Goal: Share content: Distribute website content to other platforms or users

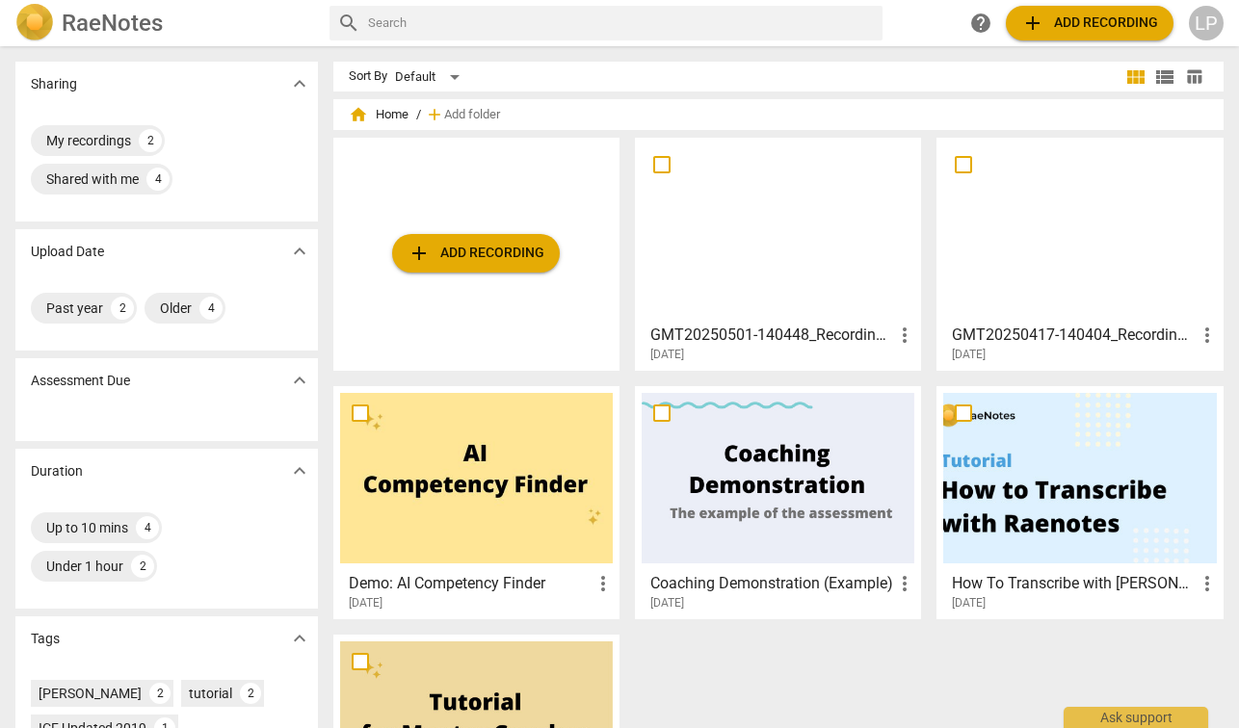
click at [448, 241] on button "add Add recording" at bounding box center [476, 253] width 168 height 39
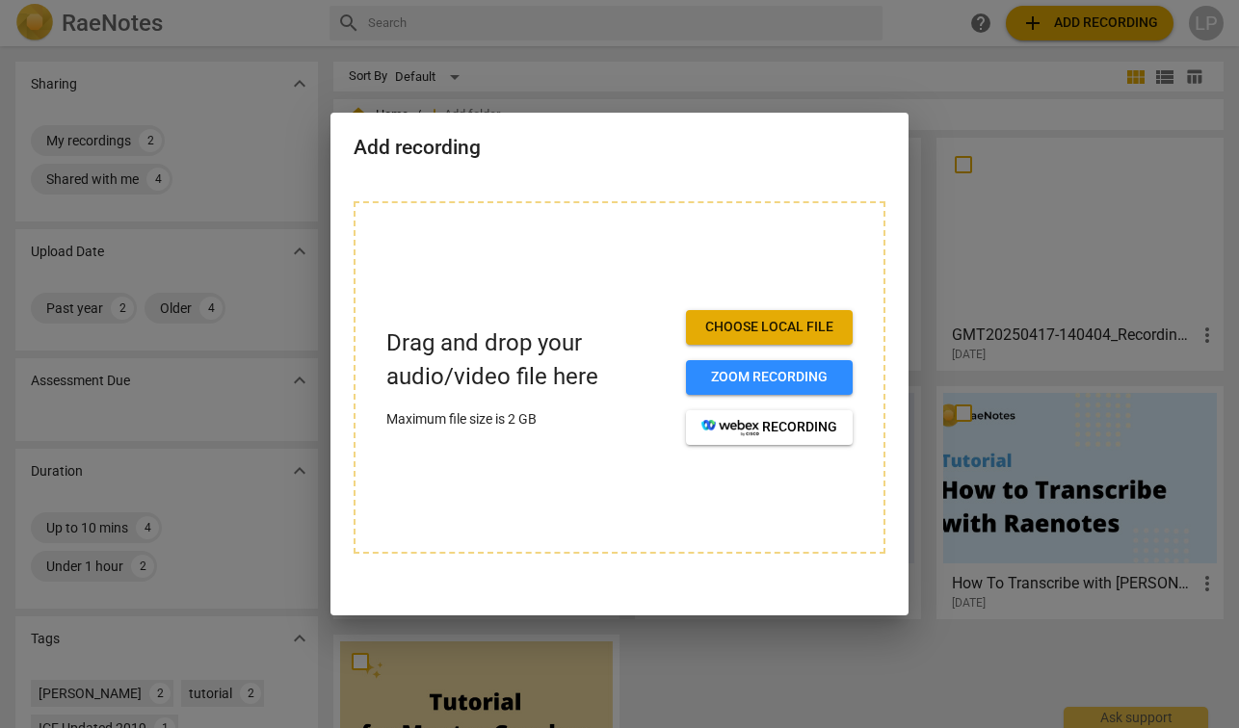
click at [749, 332] on span "Choose local file" at bounding box center [769, 327] width 136 height 19
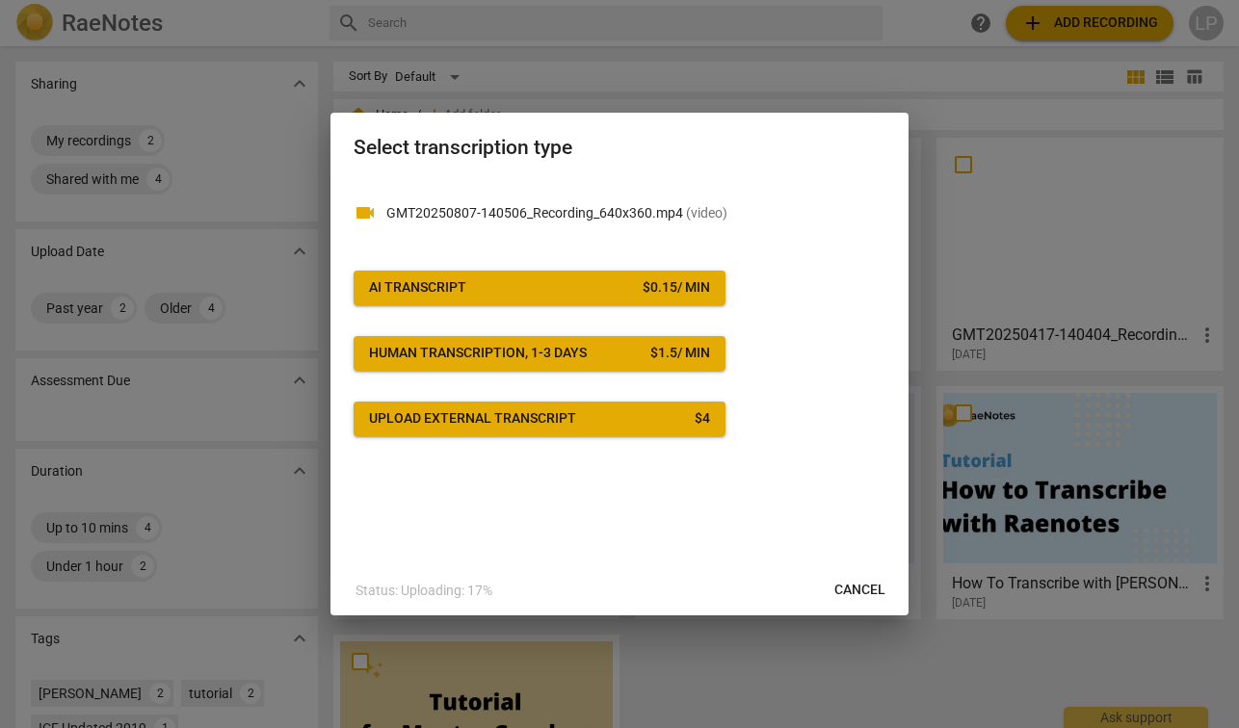
click at [554, 419] on div "Upload external transcript" at bounding box center [472, 419] width 207 height 19
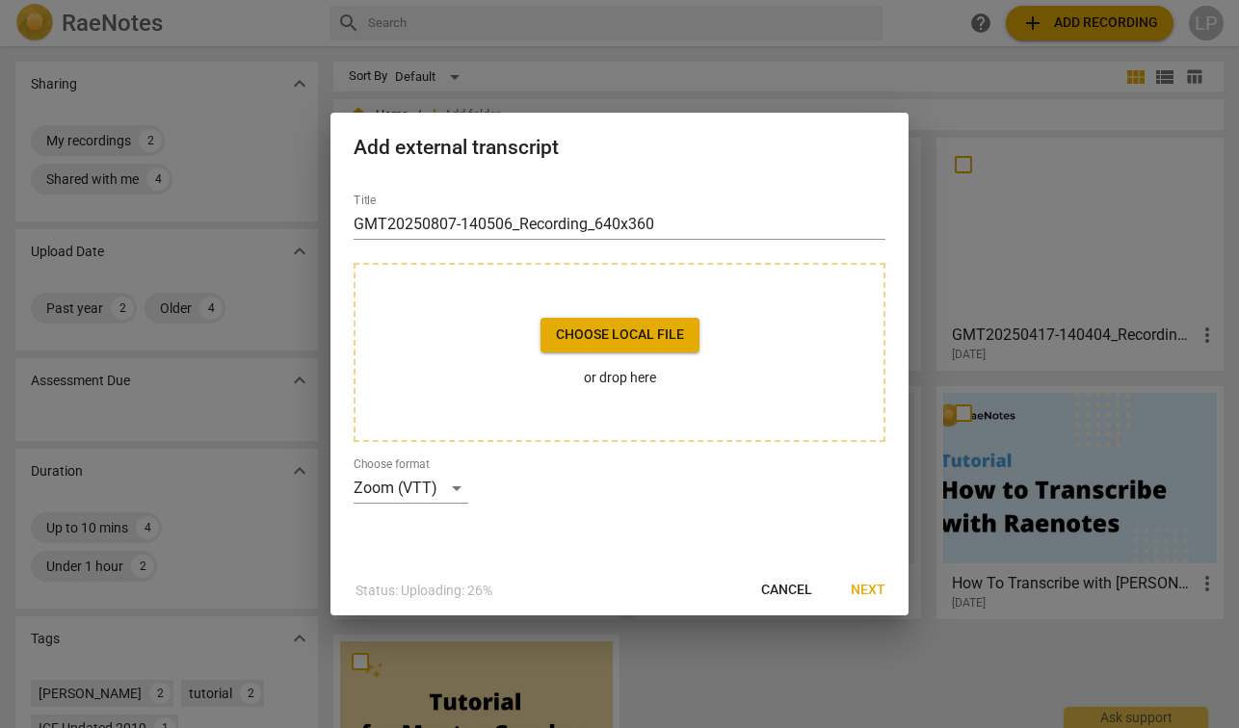
click at [641, 328] on span "Choose local file" at bounding box center [620, 335] width 128 height 19
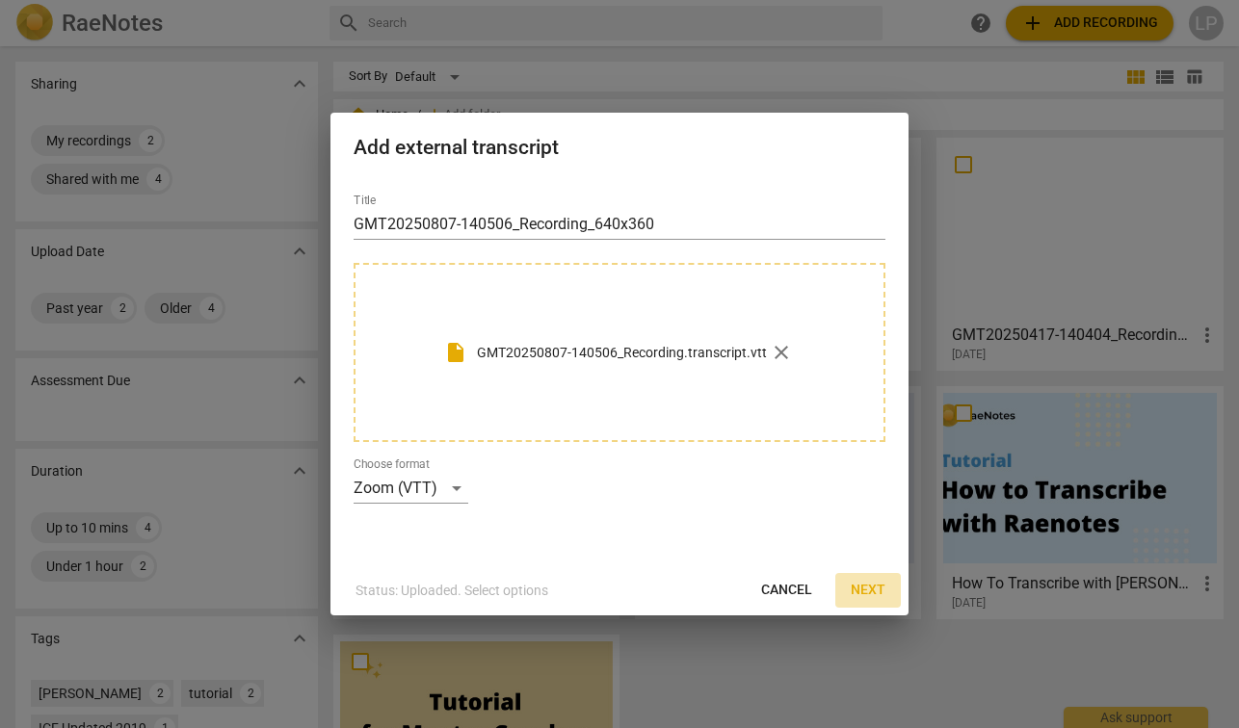
click at [875, 586] on span "Next" at bounding box center [868, 590] width 35 height 19
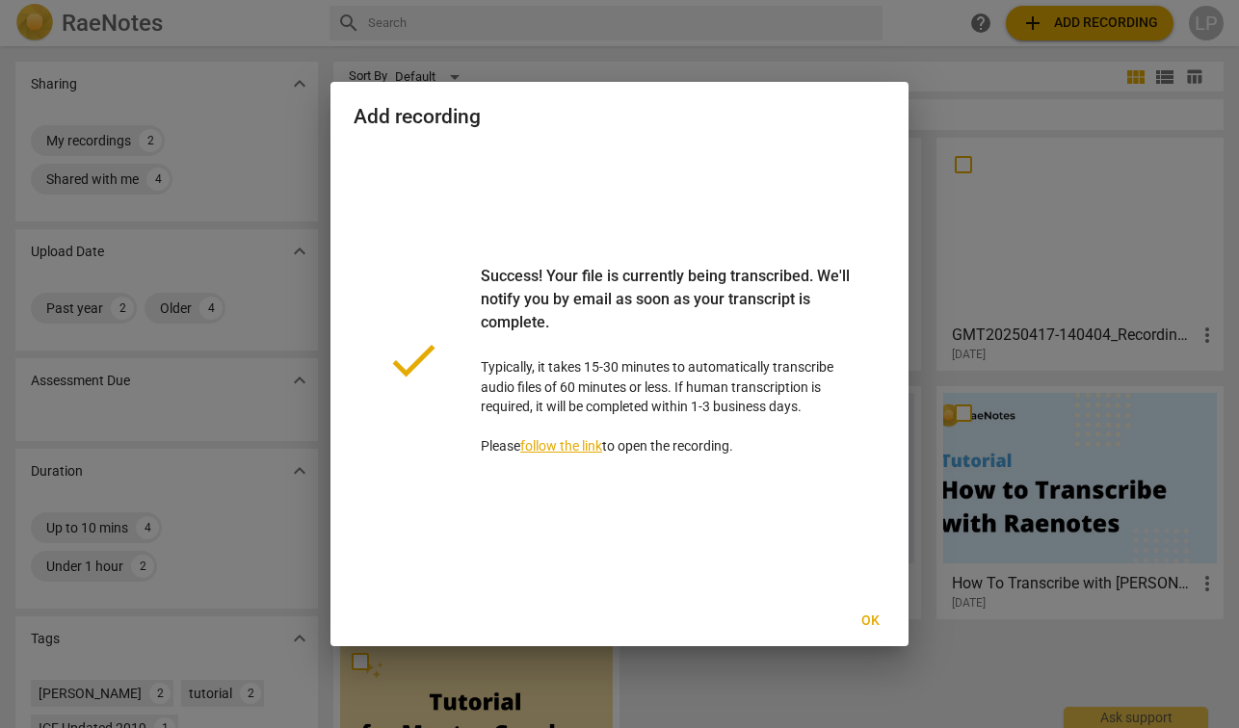
click at [871, 620] on span "Ok" at bounding box center [870, 621] width 31 height 19
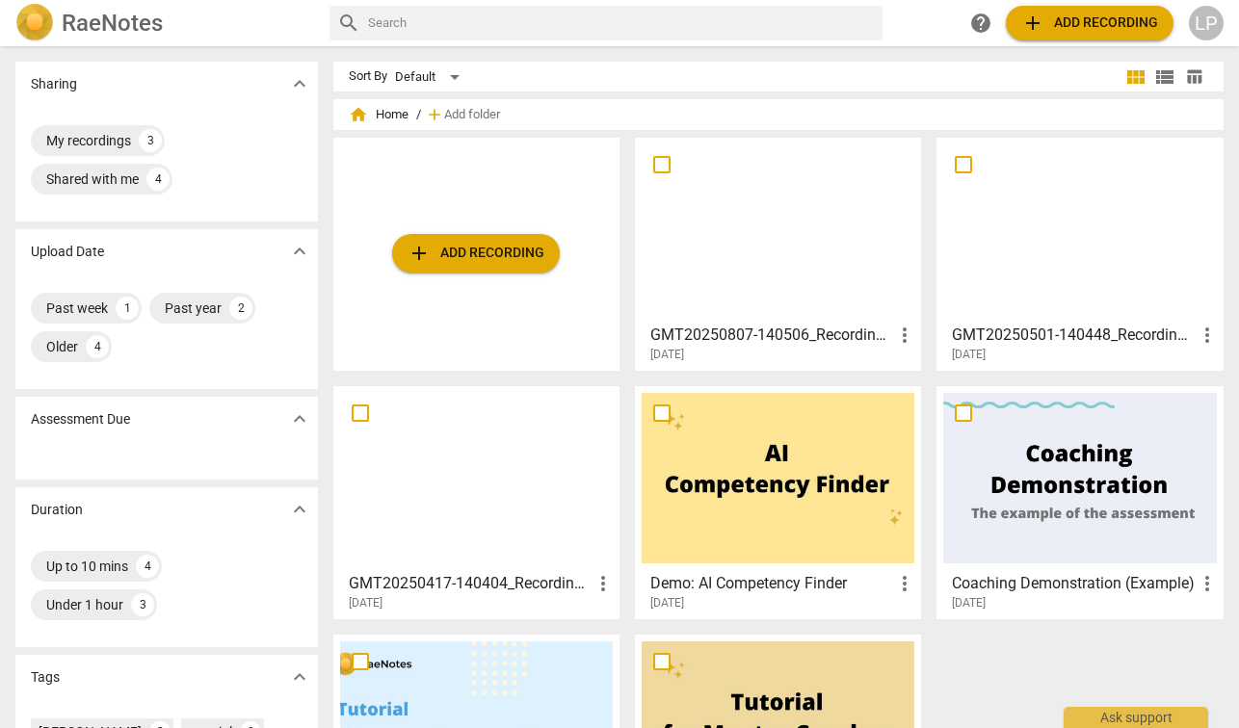
click at [741, 329] on h3 "GMT20250807-140506_Recording_640x360" at bounding box center [771, 335] width 243 height 23
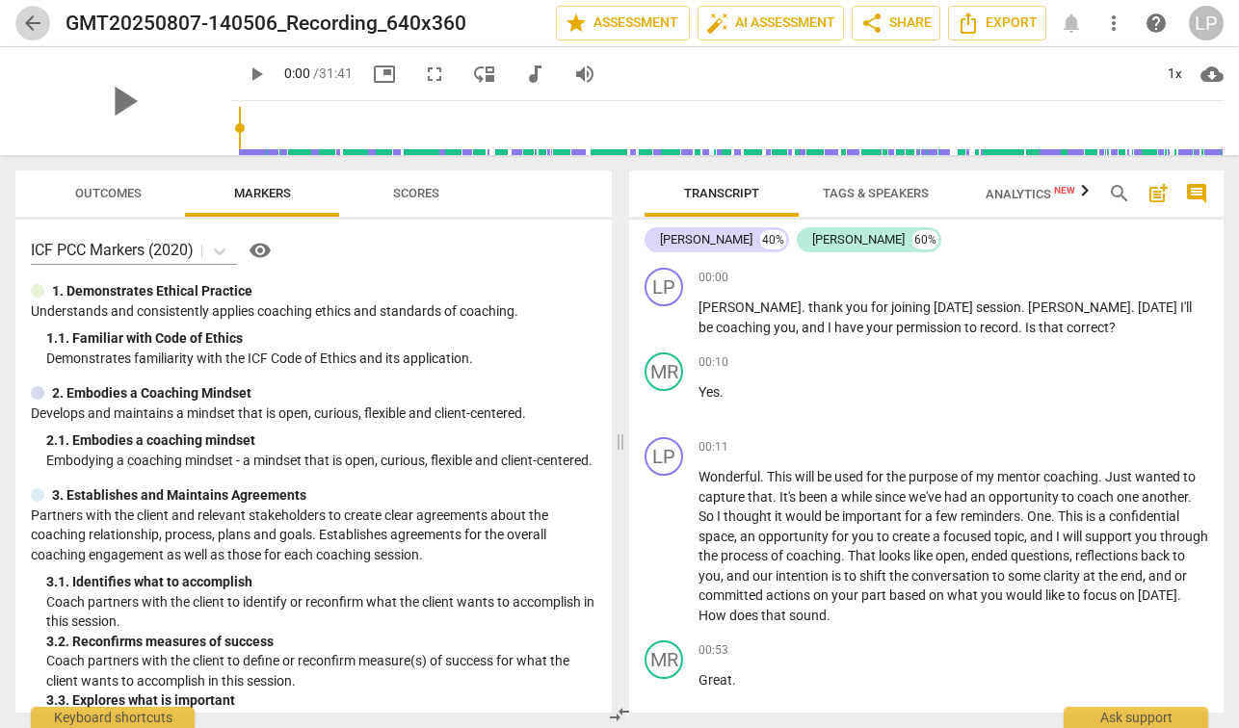
click at [26, 26] on span "arrow_back" at bounding box center [32, 23] width 23 height 23
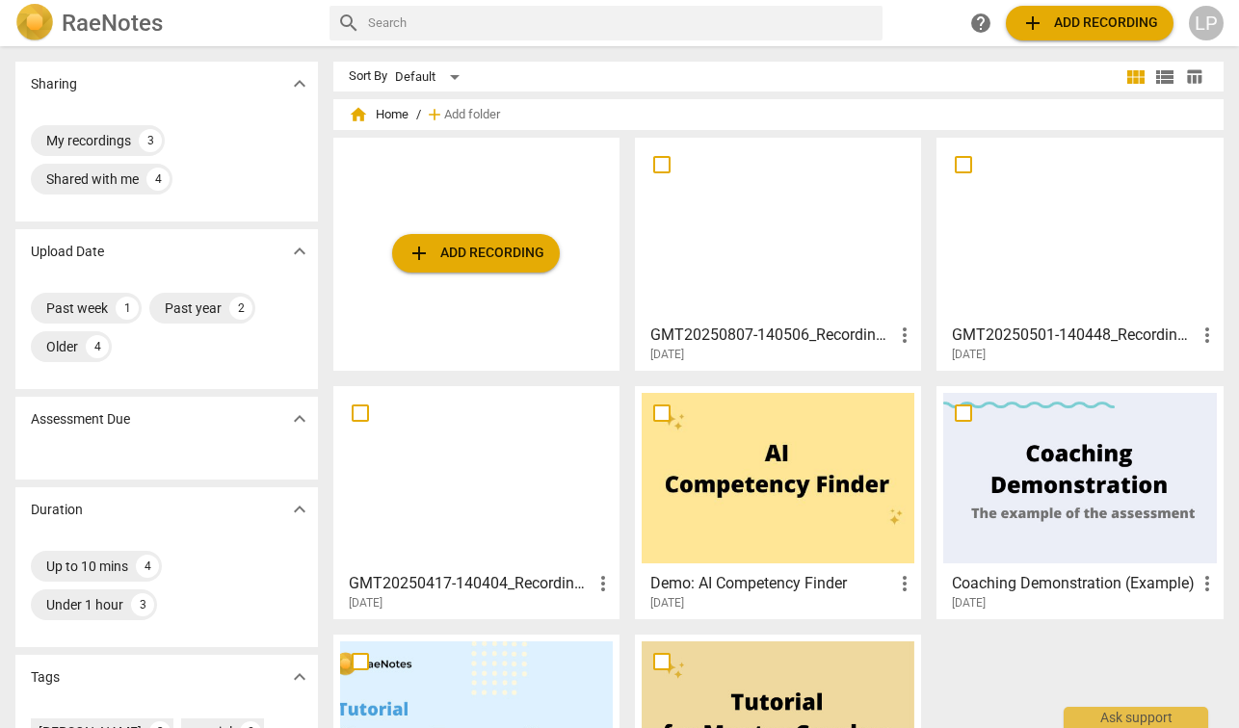
click at [898, 338] on span "more_vert" at bounding box center [904, 335] width 23 height 23
click at [839, 339] on div at bounding box center [619, 364] width 1239 height 728
click at [761, 331] on h3 "GMT20250807-140506_Recording_640x360" at bounding box center [771, 335] width 243 height 23
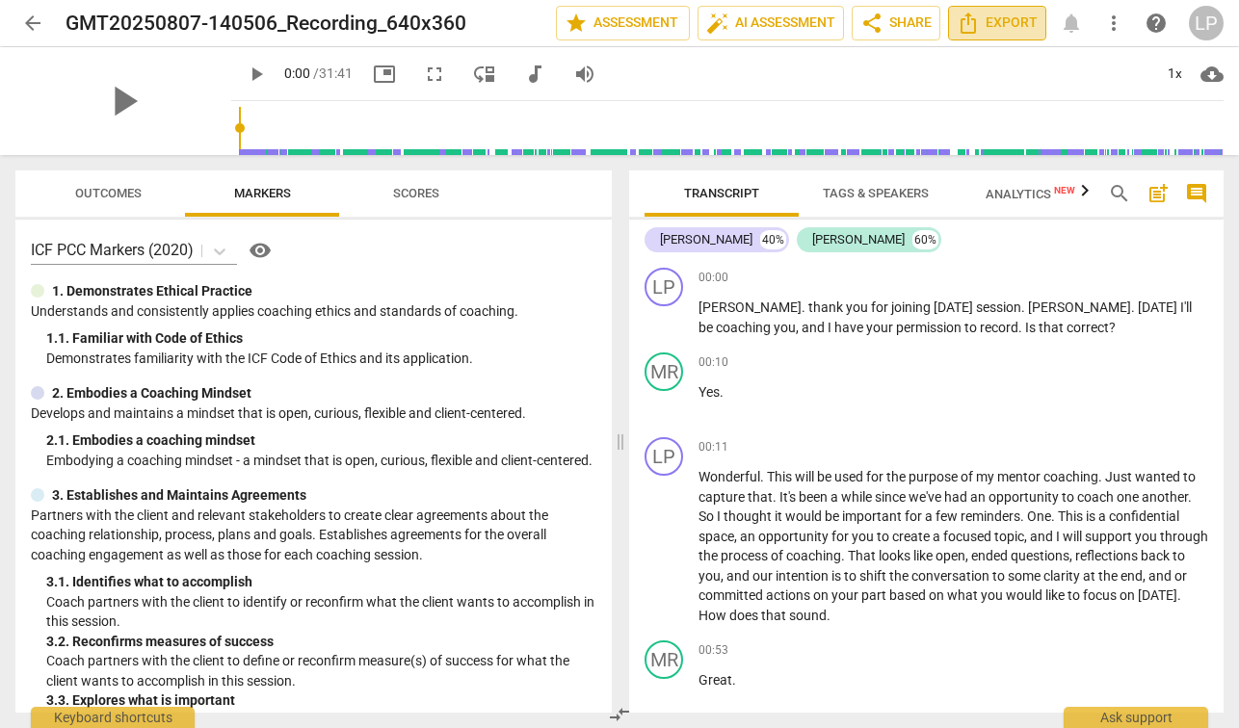
click at [995, 27] on span "Export" at bounding box center [997, 23] width 81 height 23
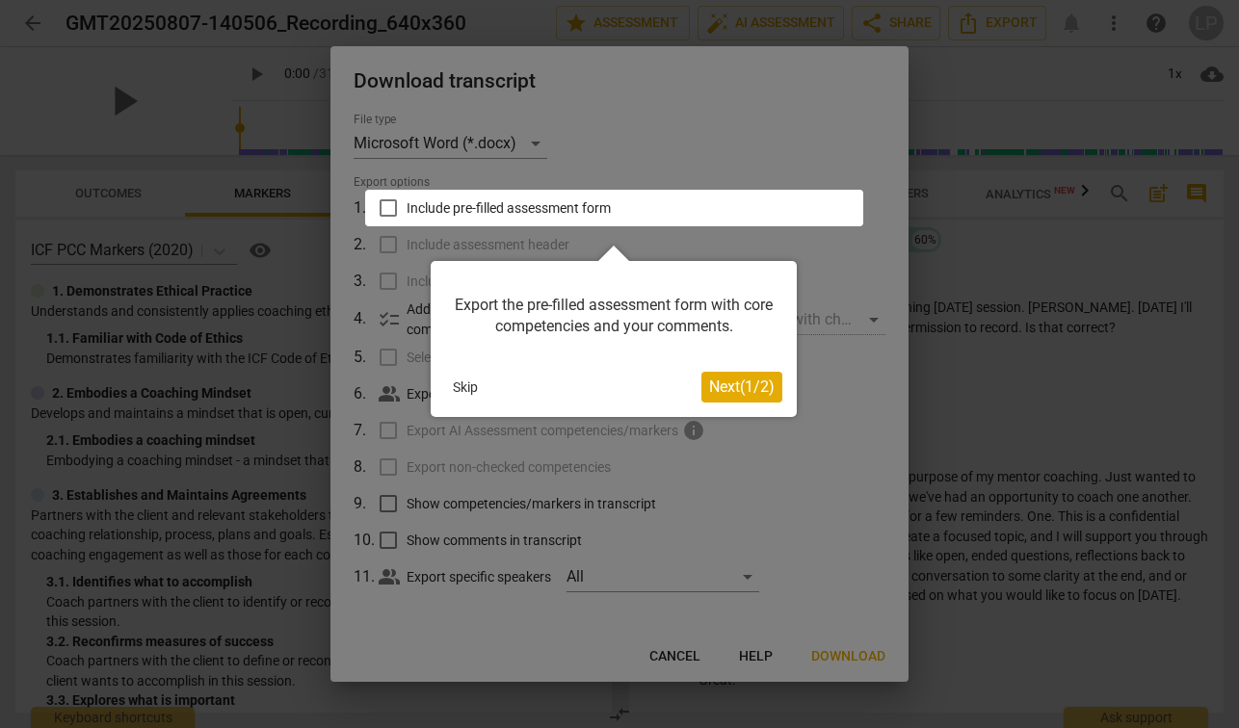
click at [467, 392] on button "Skip" at bounding box center [465, 387] width 40 height 29
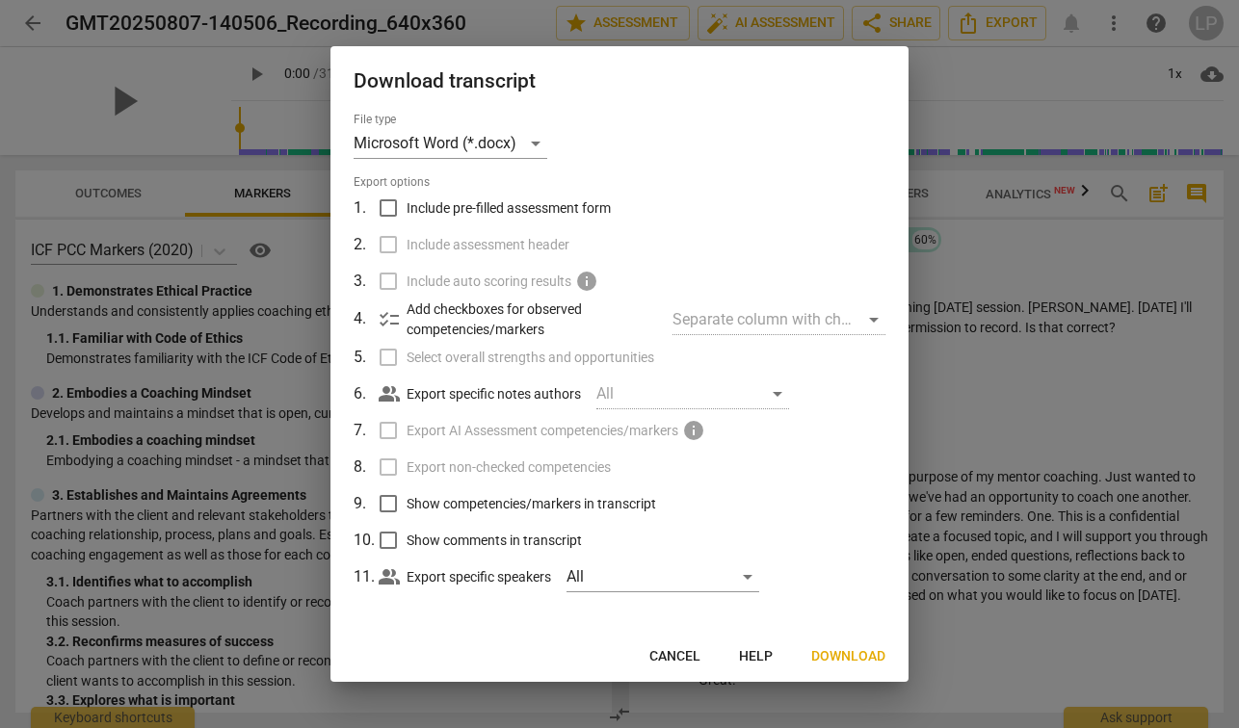
click at [670, 664] on span "Cancel" at bounding box center [674, 657] width 51 height 19
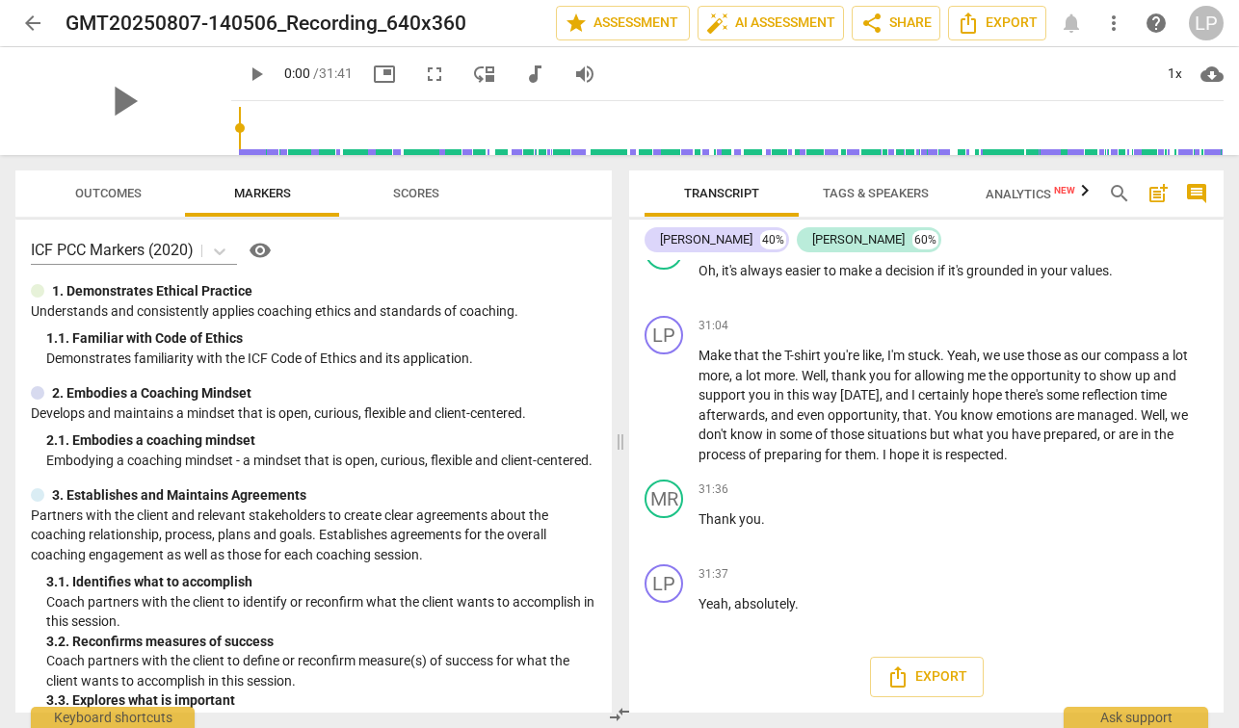
scroll to position [11047, 0]
click at [916, 689] on span "Export" at bounding box center [926, 677] width 81 height 23
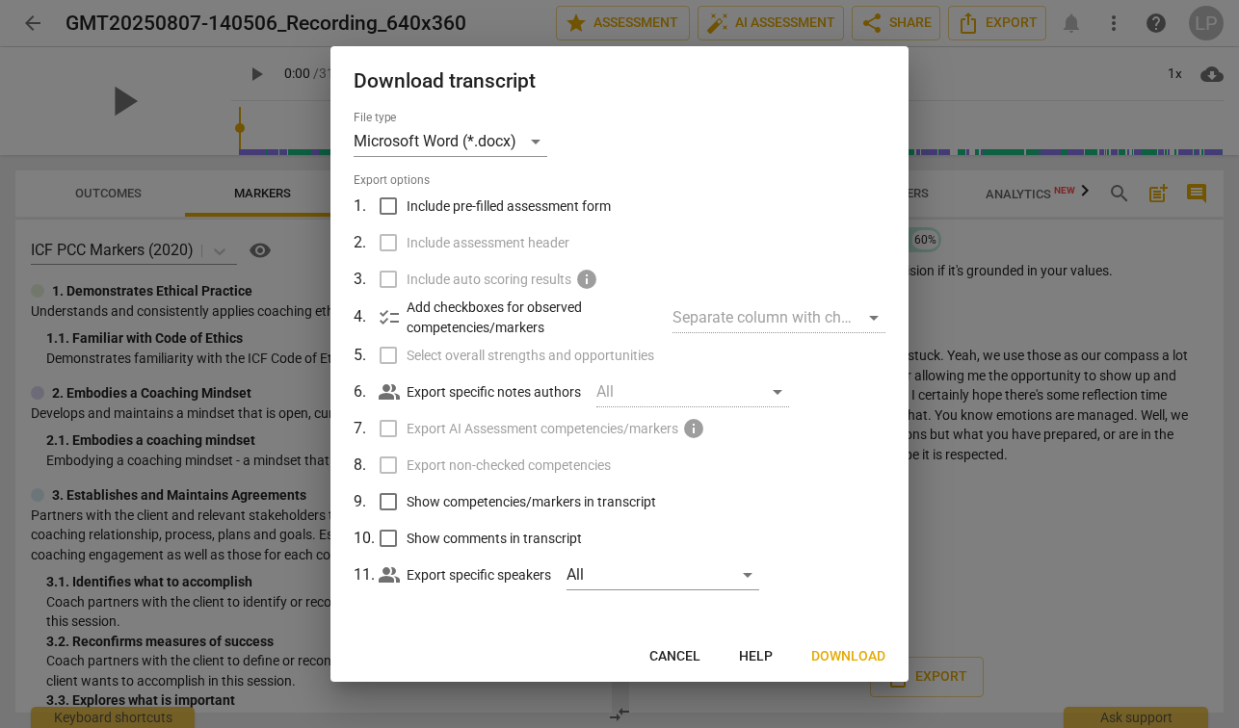
scroll to position [0, 0]
click at [670, 651] on span "Cancel" at bounding box center [674, 657] width 51 height 19
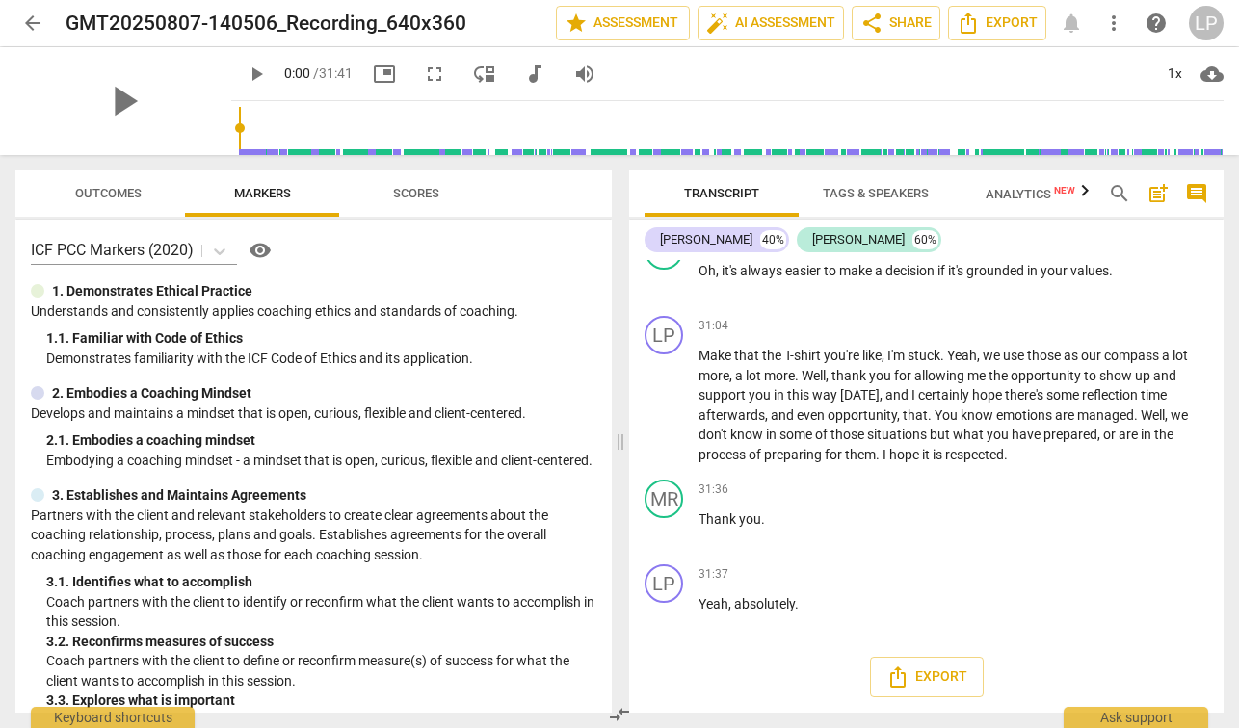
scroll to position [11060, 0]
click at [896, 29] on span "share Share" at bounding box center [895, 23] width 71 height 23
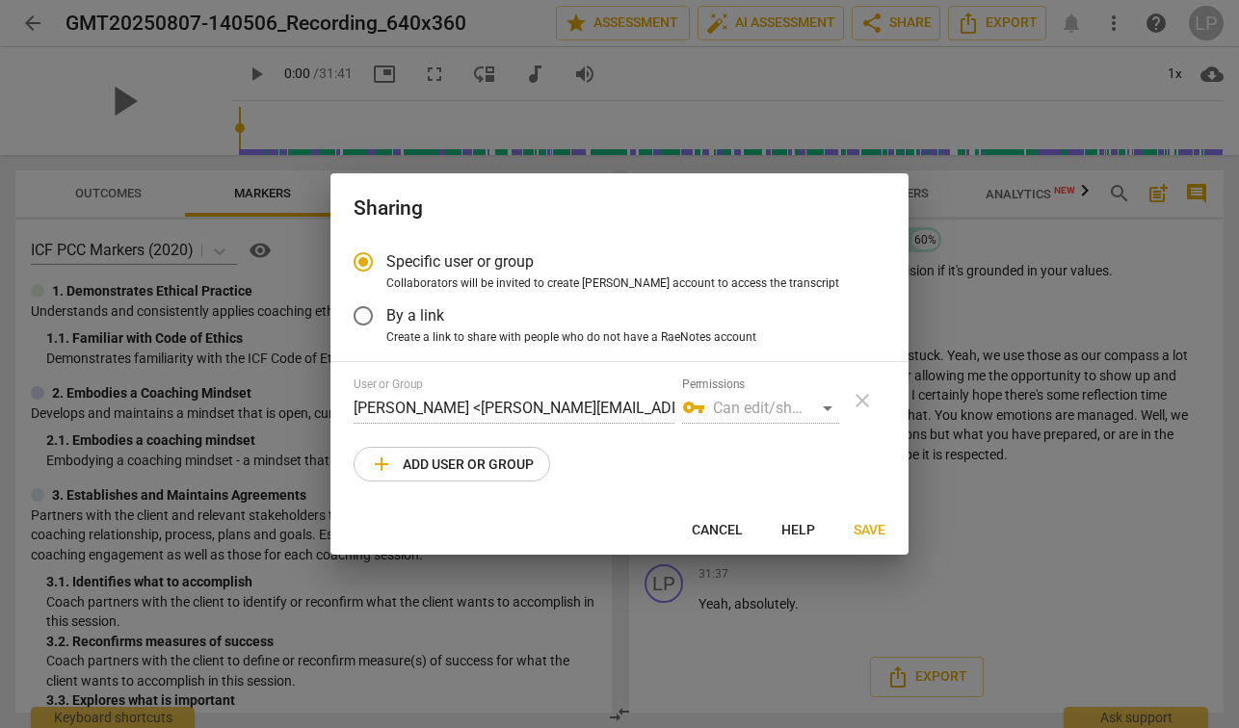
click at [824, 408] on div "vpn_key Can edit/share" at bounding box center [760, 408] width 157 height 31
click at [450, 466] on span "add Add user or group" at bounding box center [452, 464] width 164 height 23
radio input "false"
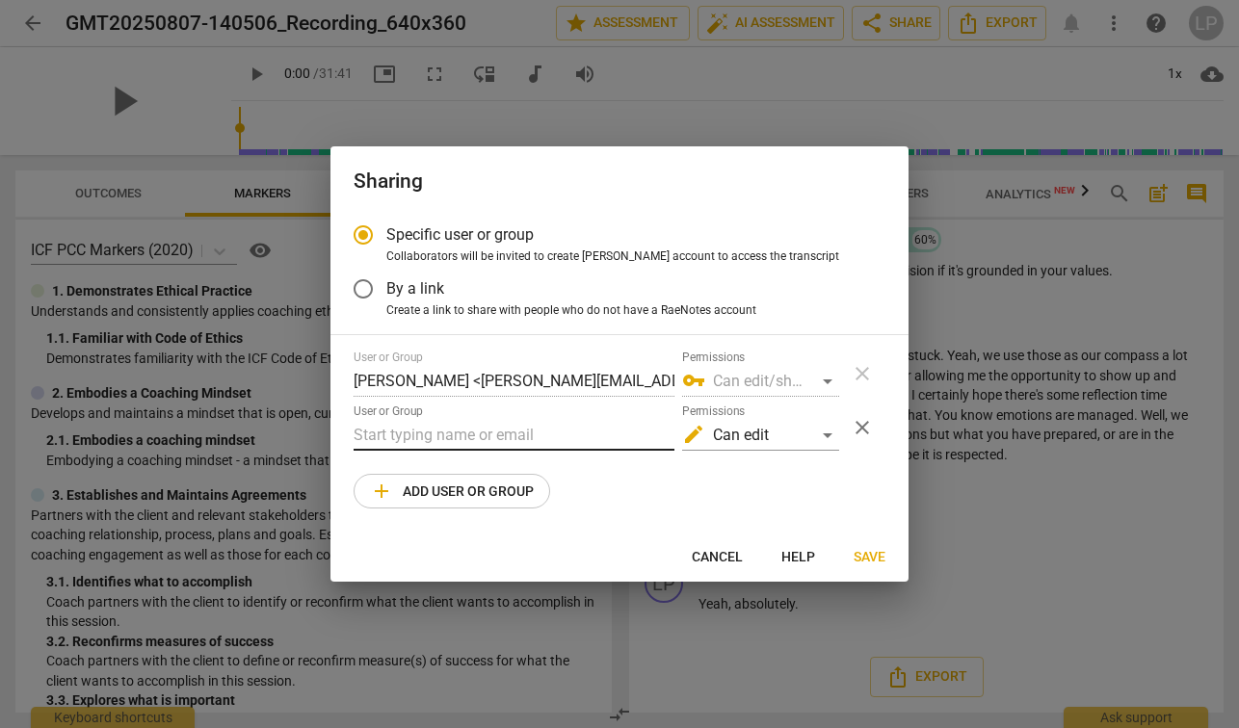
click at [436, 434] on input "text" at bounding box center [514, 435] width 321 height 31
click at [410, 440] on input "text" at bounding box center [514, 435] width 321 height 31
paste input "[PERSON_NAME][EMAIL_ADDRESS][DOMAIN_NAME]"
type input "[PERSON_NAME][EMAIL_ADDRESS][DOMAIN_NAME]"
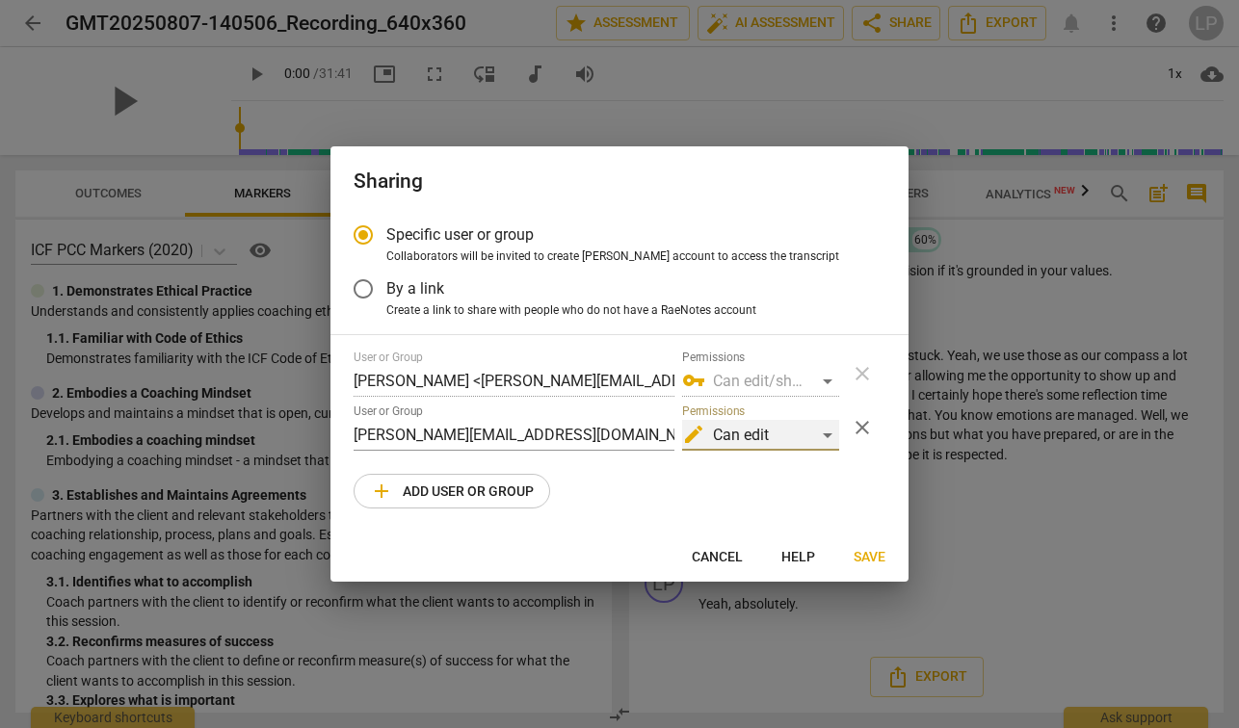
click at [823, 427] on div "edit Can edit" at bounding box center [760, 435] width 157 height 31
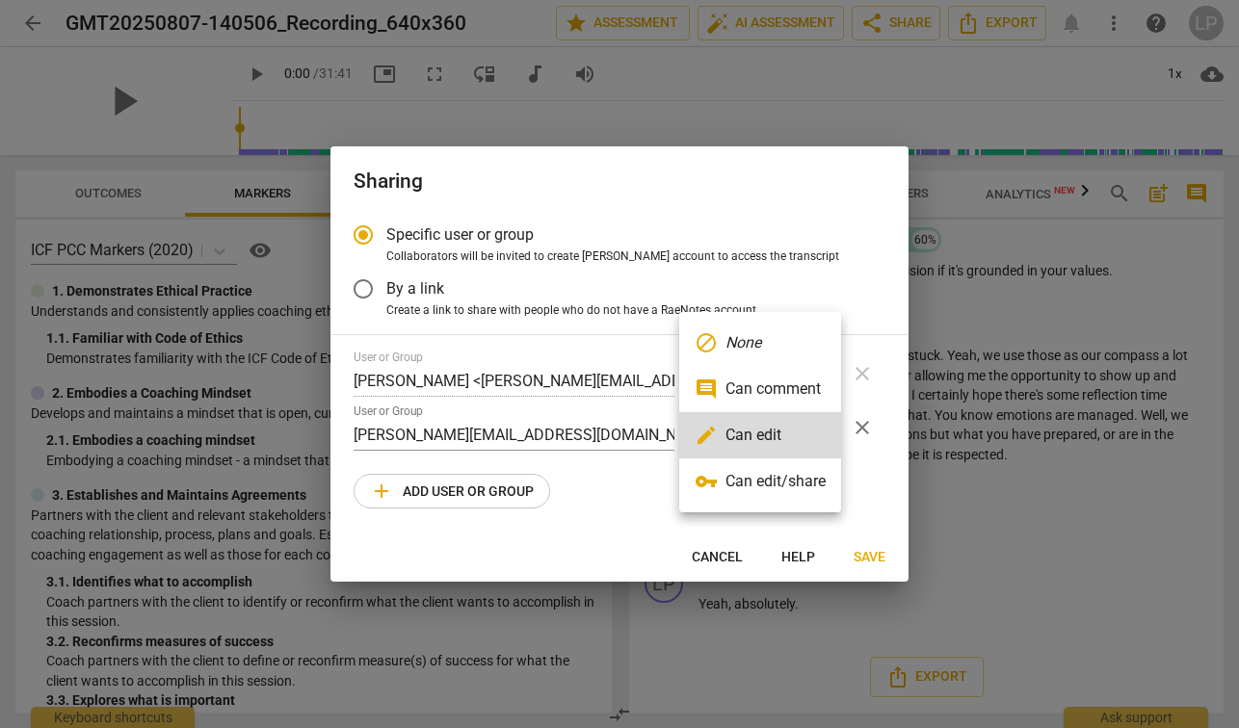
click at [862, 479] on div at bounding box center [619, 364] width 1239 height 728
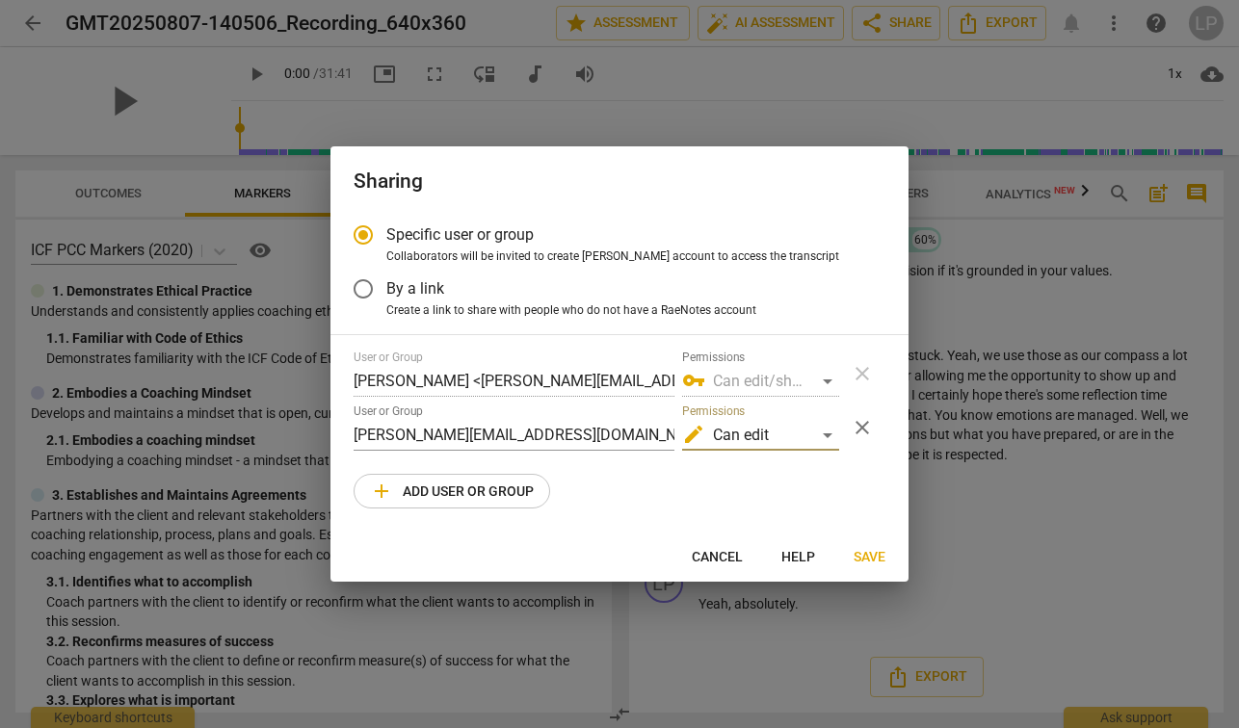
click at [870, 556] on span "Save" at bounding box center [870, 557] width 32 height 19
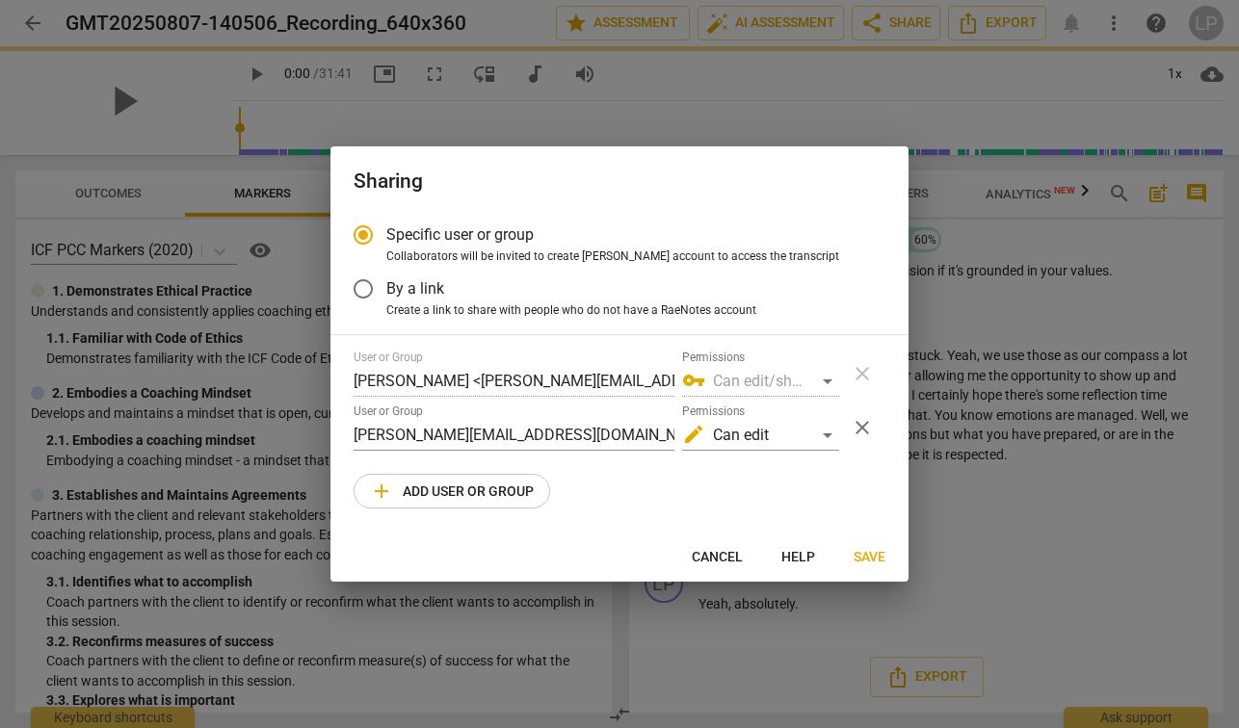
radio input "false"
type input "[PERSON_NAME] <[PERSON_NAME][EMAIL_ADDRESS][DOMAIN_NAME]>"
